Goal: Transaction & Acquisition: Subscribe to service/newsletter

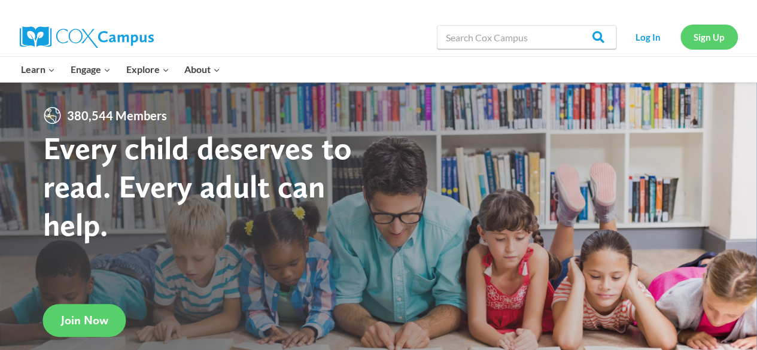
click at [708, 32] on link "Sign Up" at bounding box center [709, 37] width 57 height 25
click at [686, 41] on link "Sign Up" at bounding box center [709, 37] width 57 height 25
